Goal: Task Accomplishment & Management: Manage account settings

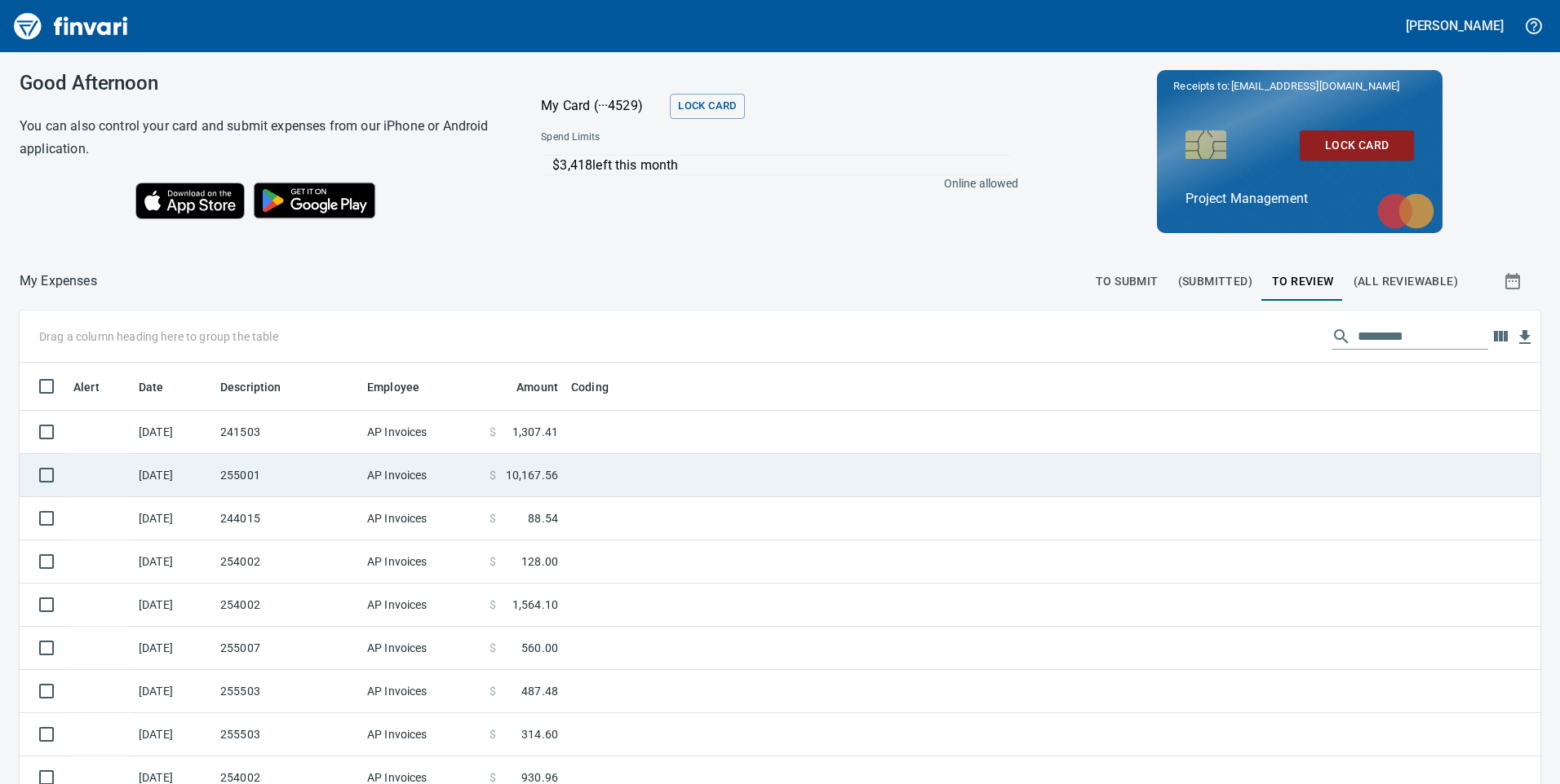
scroll to position [593, 1484]
click at [283, 441] on td "241503" at bounding box center [287, 432] width 146 height 43
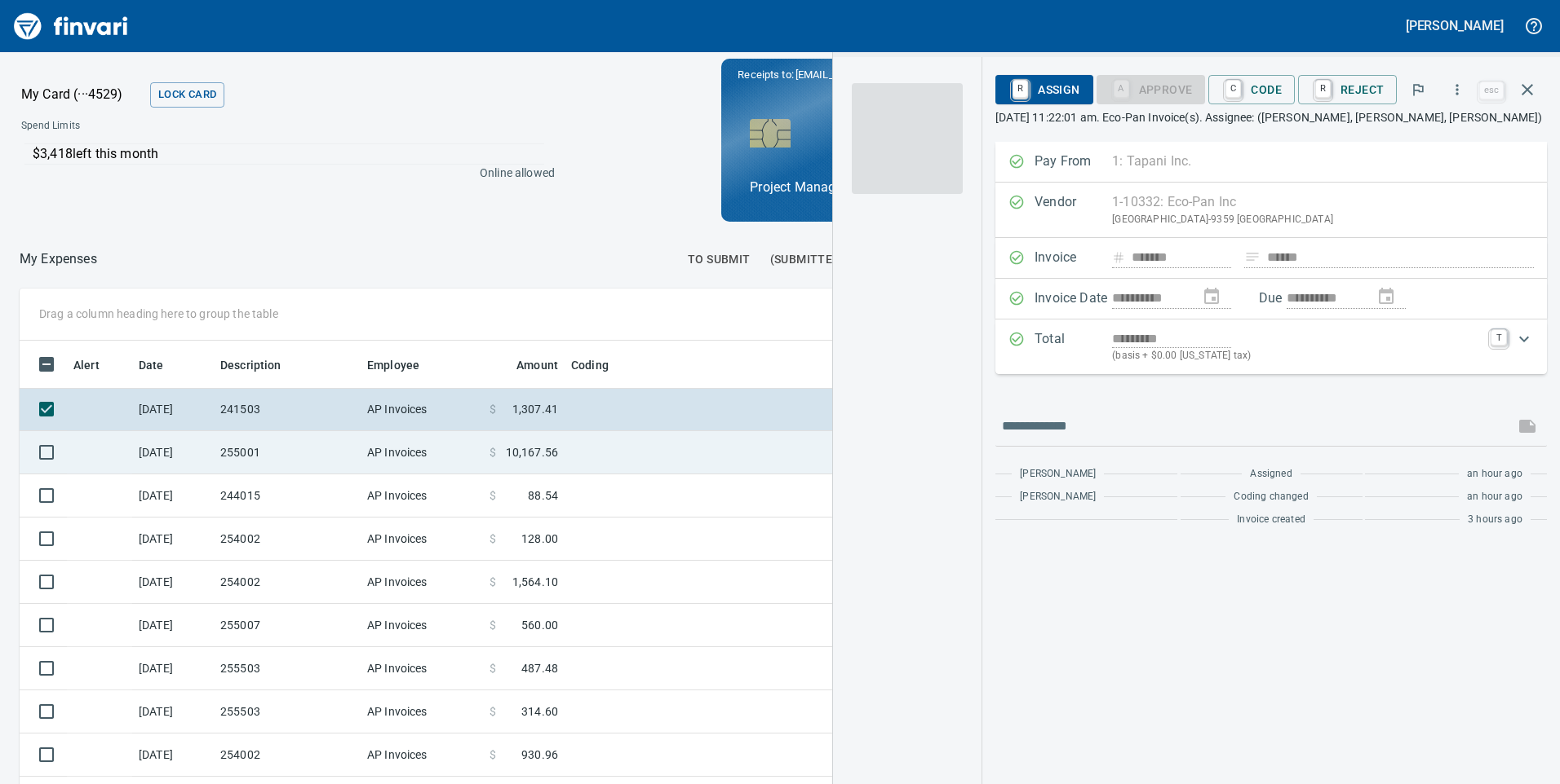
scroll to position [593, 1076]
click at [265, 463] on td "255001" at bounding box center [287, 452] width 146 height 43
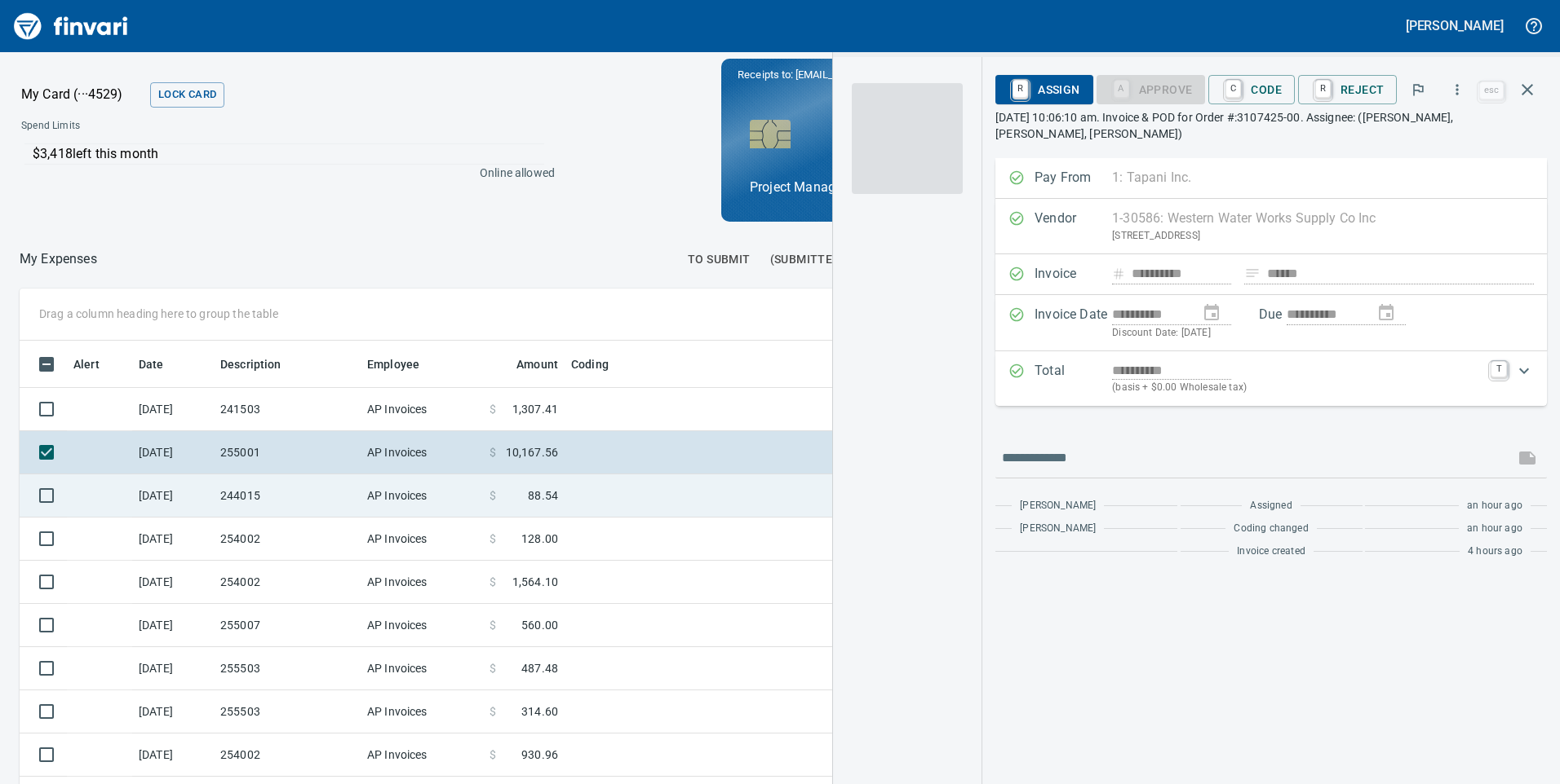
click at [252, 488] on td "244015" at bounding box center [287, 496] width 146 height 43
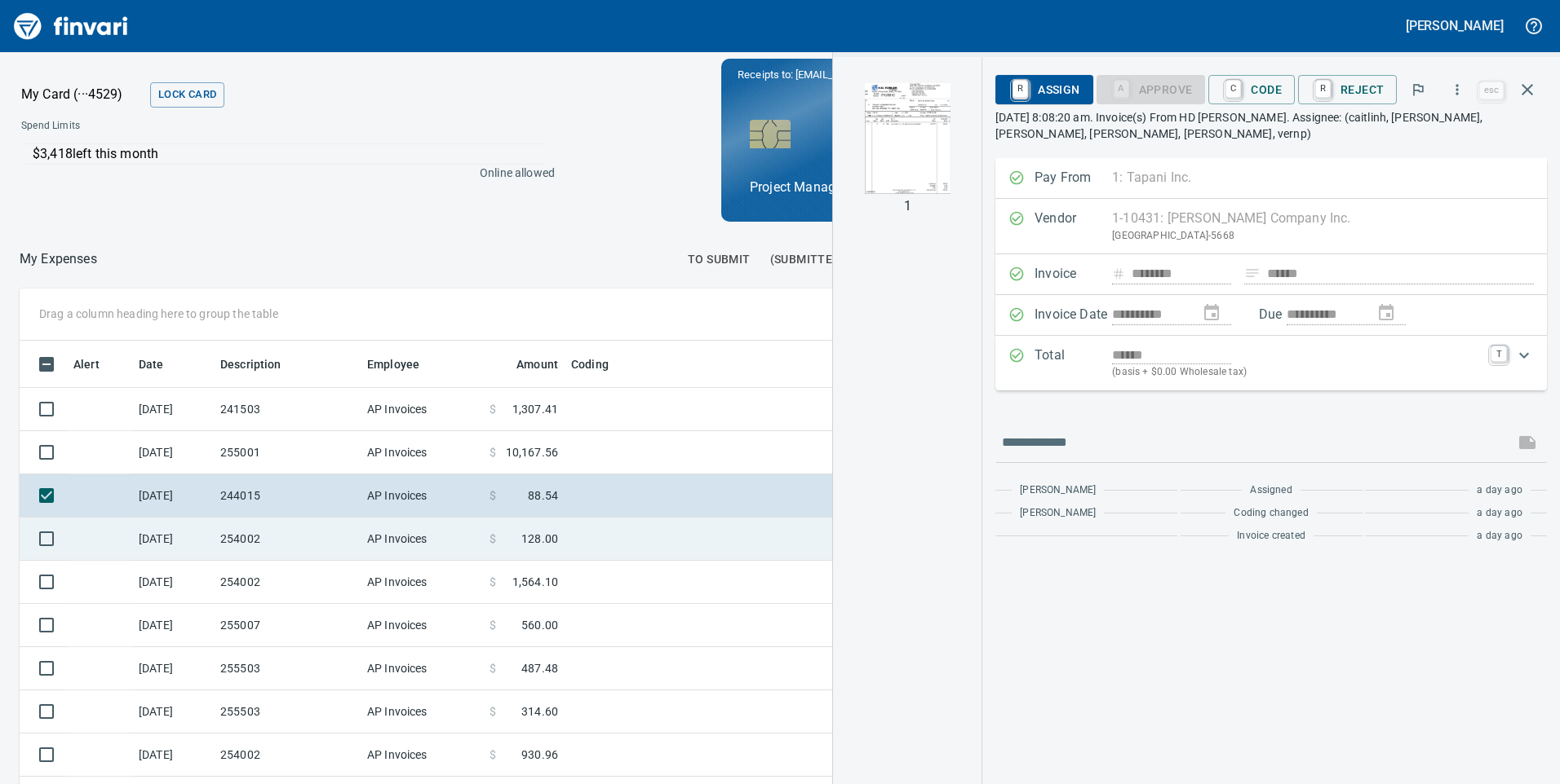
click at [254, 535] on td "254002" at bounding box center [287, 539] width 146 height 43
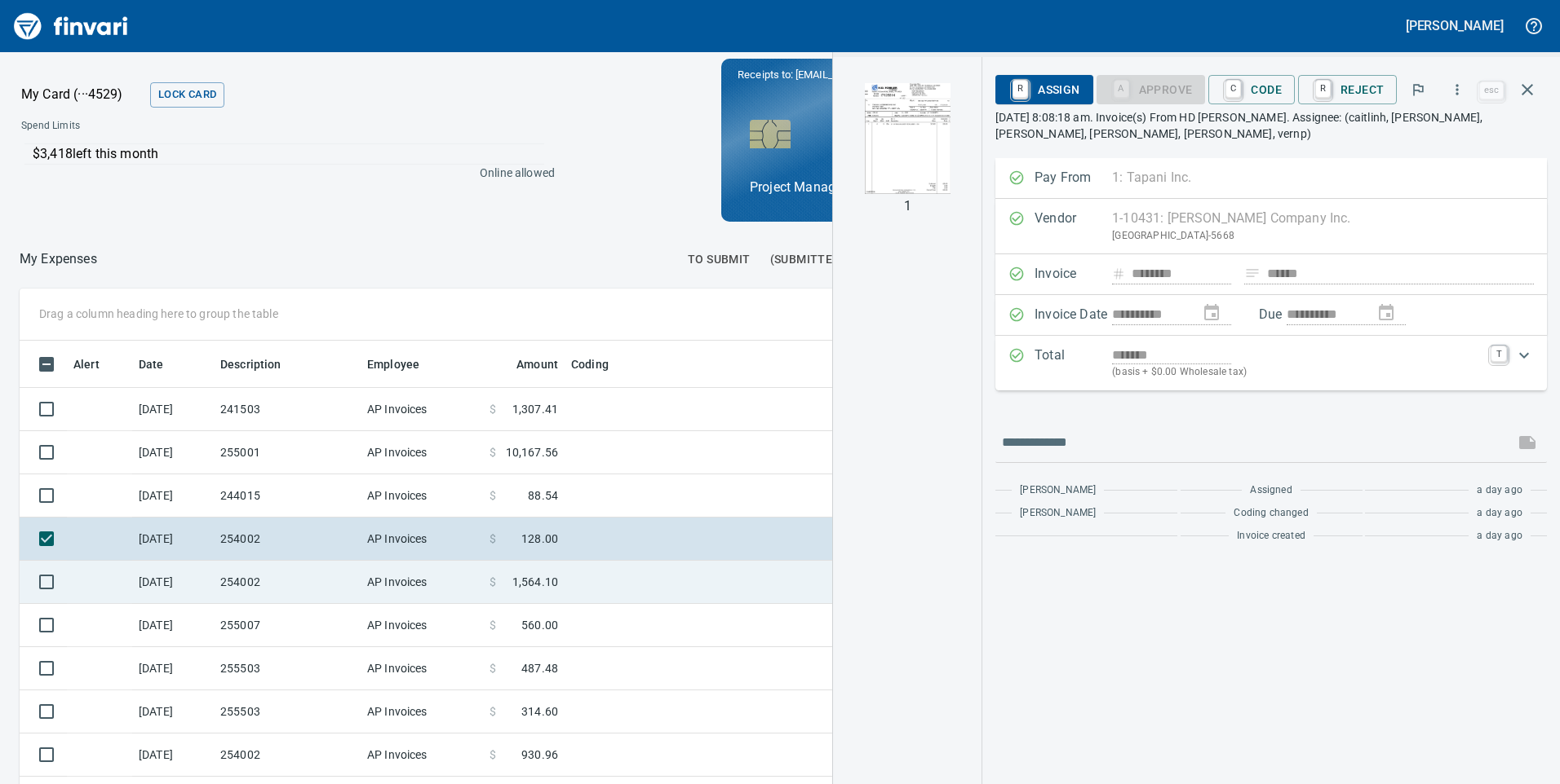
click at [256, 562] on td "254002" at bounding box center [287, 582] width 146 height 43
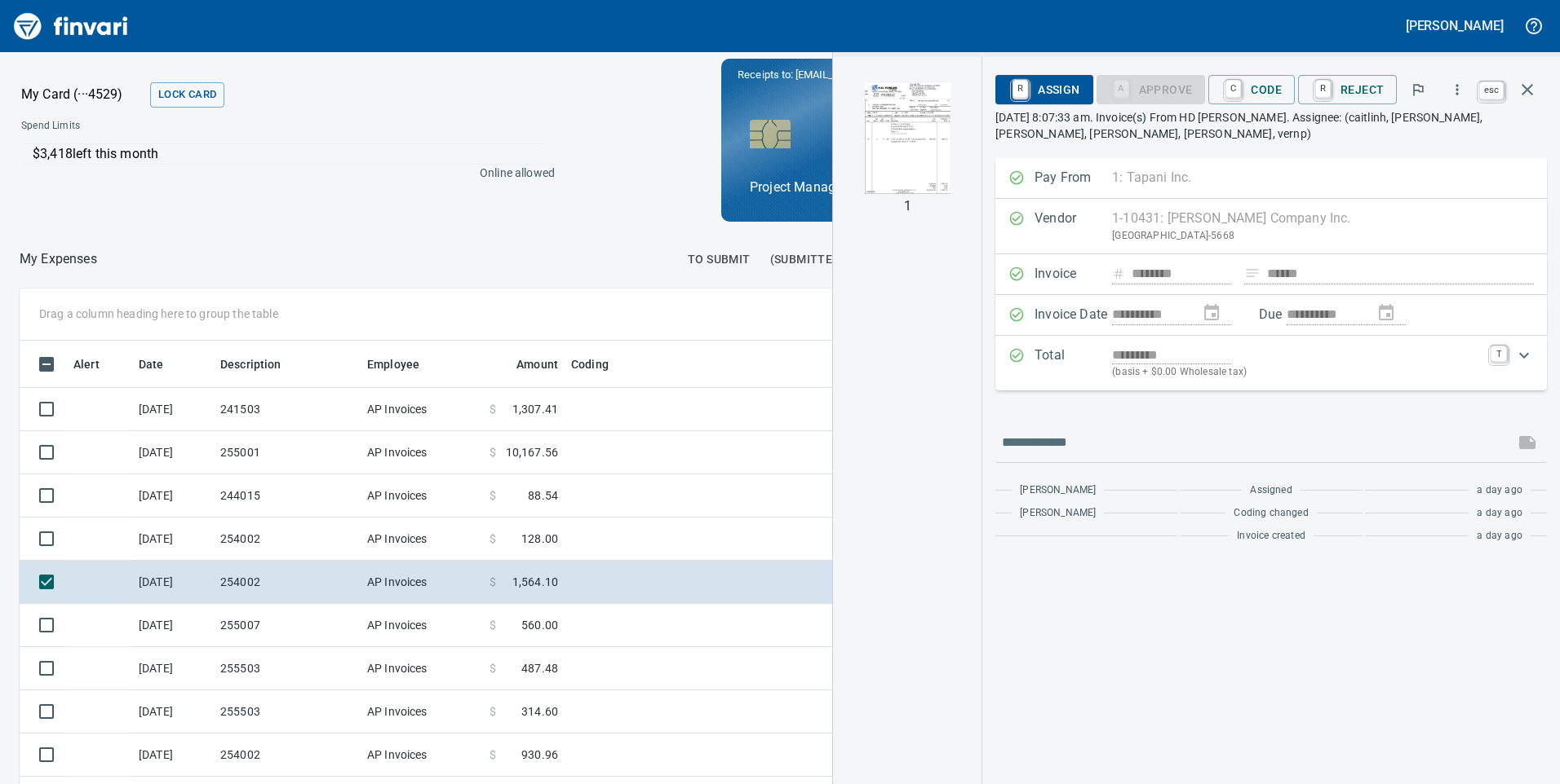
scroll to position [593, 1076]
click at [1529, 87] on icon "button" at bounding box center [1526, 89] width 11 height 11
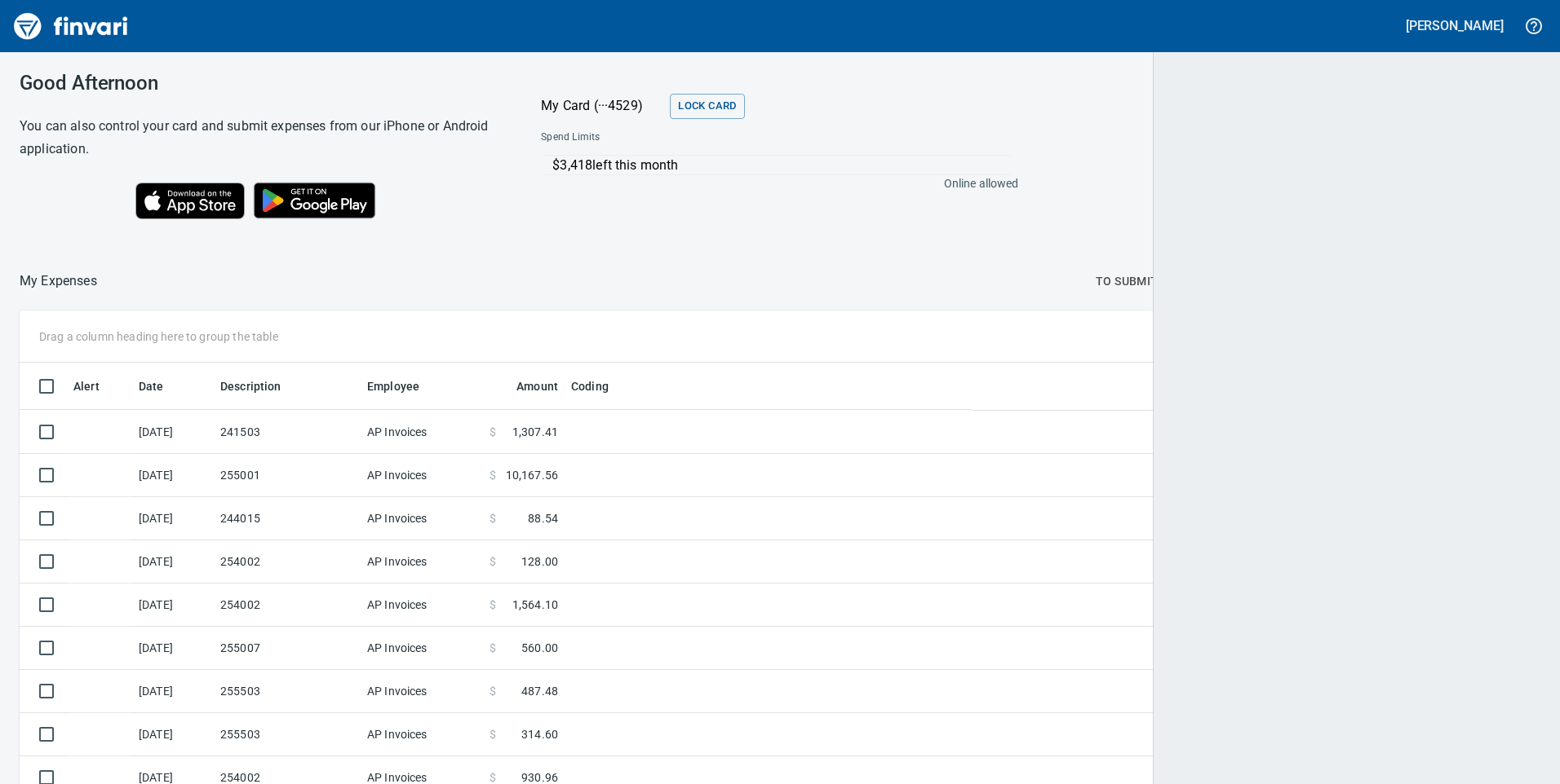
scroll to position [593, 1484]
